Goal: Check status: Check status

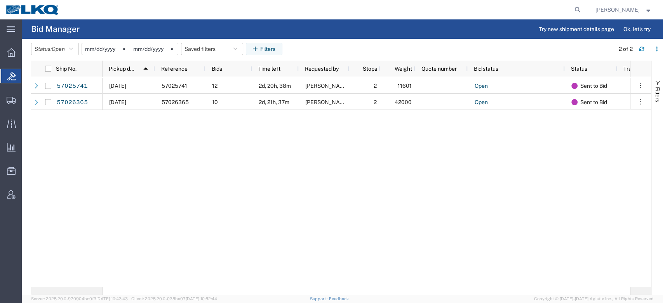
click at [68, 56] on agx-table-filter-chips "Status: Open Active All Awaiting Confirmation Awarded Closed Expired Open Withd…" at bounding box center [320, 52] width 579 height 18
